Goal: Transaction & Acquisition: Purchase product/service

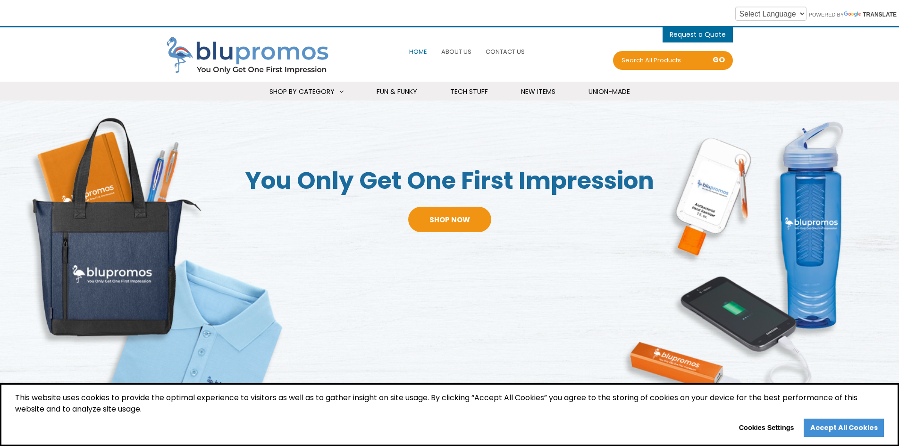
click at [842, 433] on link "Accept All Cookies" at bounding box center [844, 428] width 80 height 19
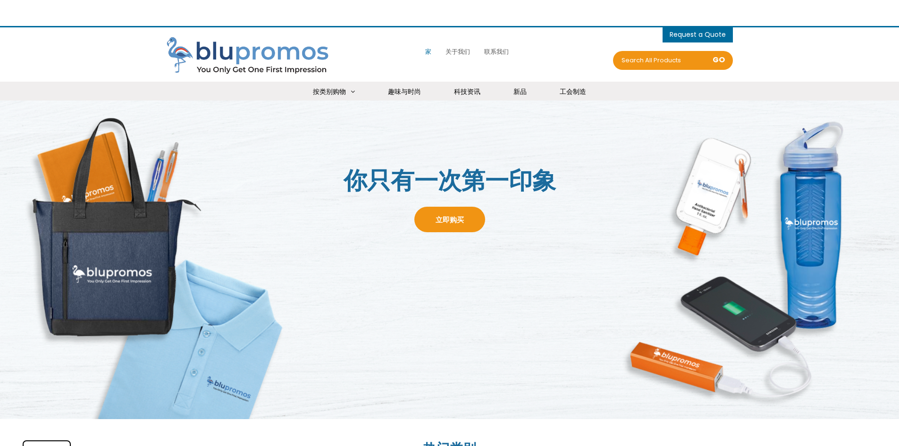
select select "Language Translate Widget"
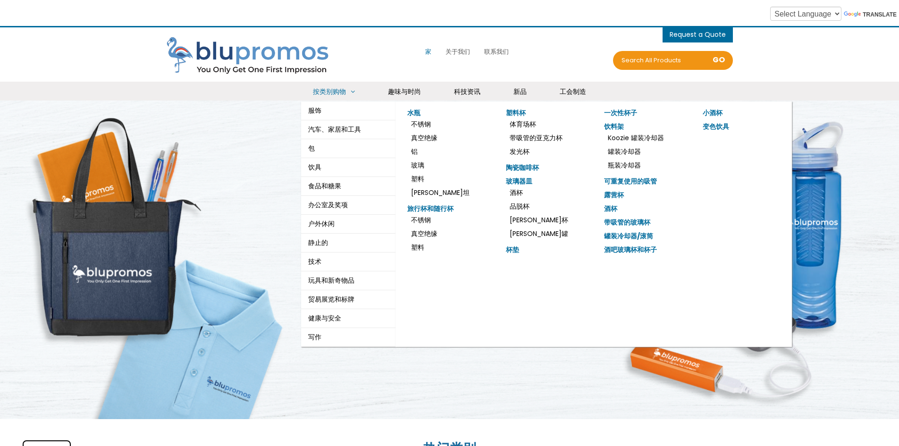
click at [431, 126] on li "不锈钢" at bounding box center [446, 124] width 78 height 14
click at [426, 125] on font "不锈钢" at bounding box center [421, 123] width 20 height 9
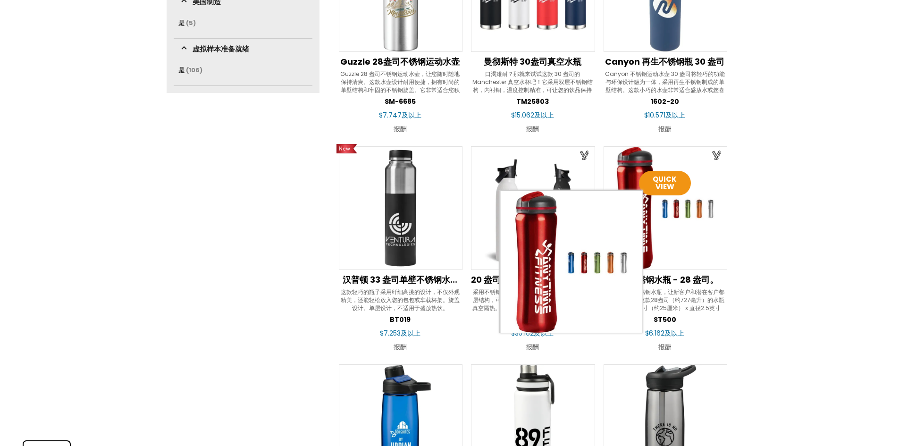
scroll to position [708, 0]
